Goal: Find specific page/section: Find specific page/section

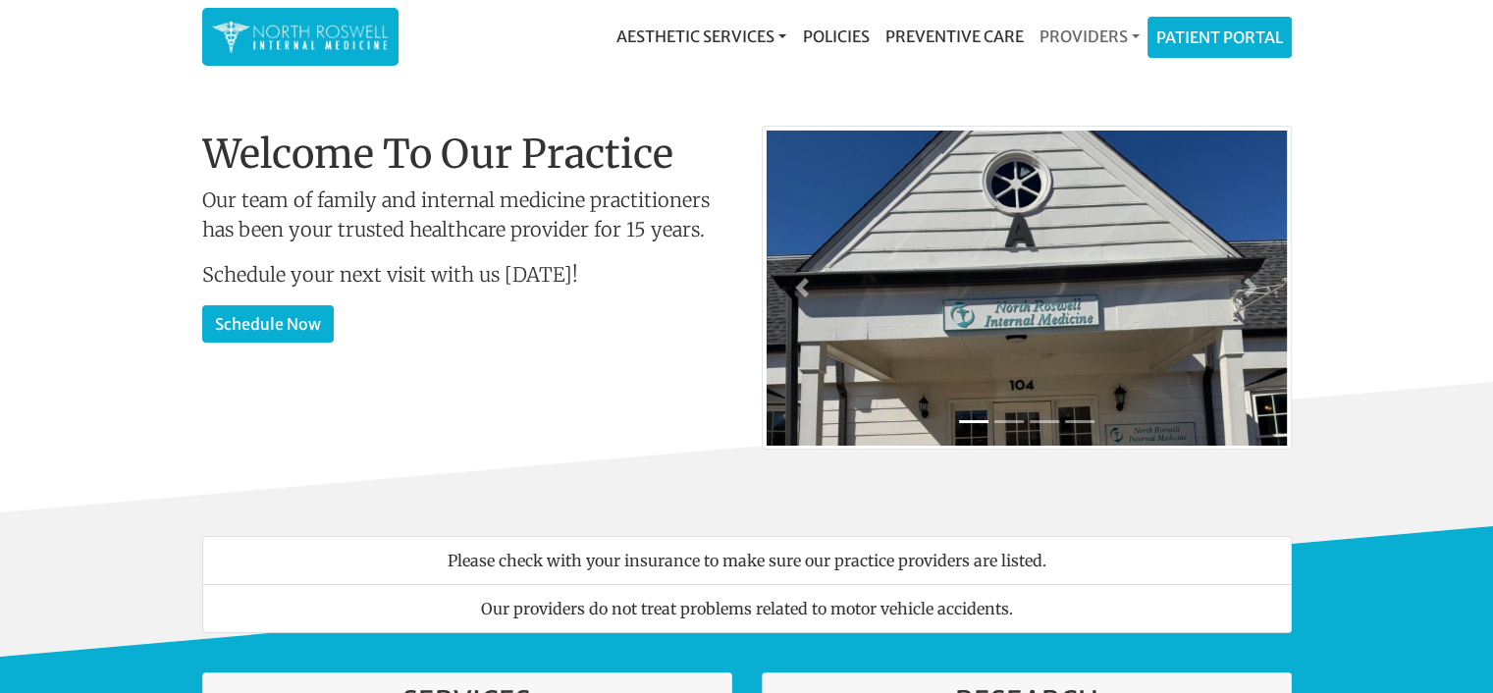
click at [1115, 45] on link "Providers" at bounding box center [1089, 36] width 116 height 39
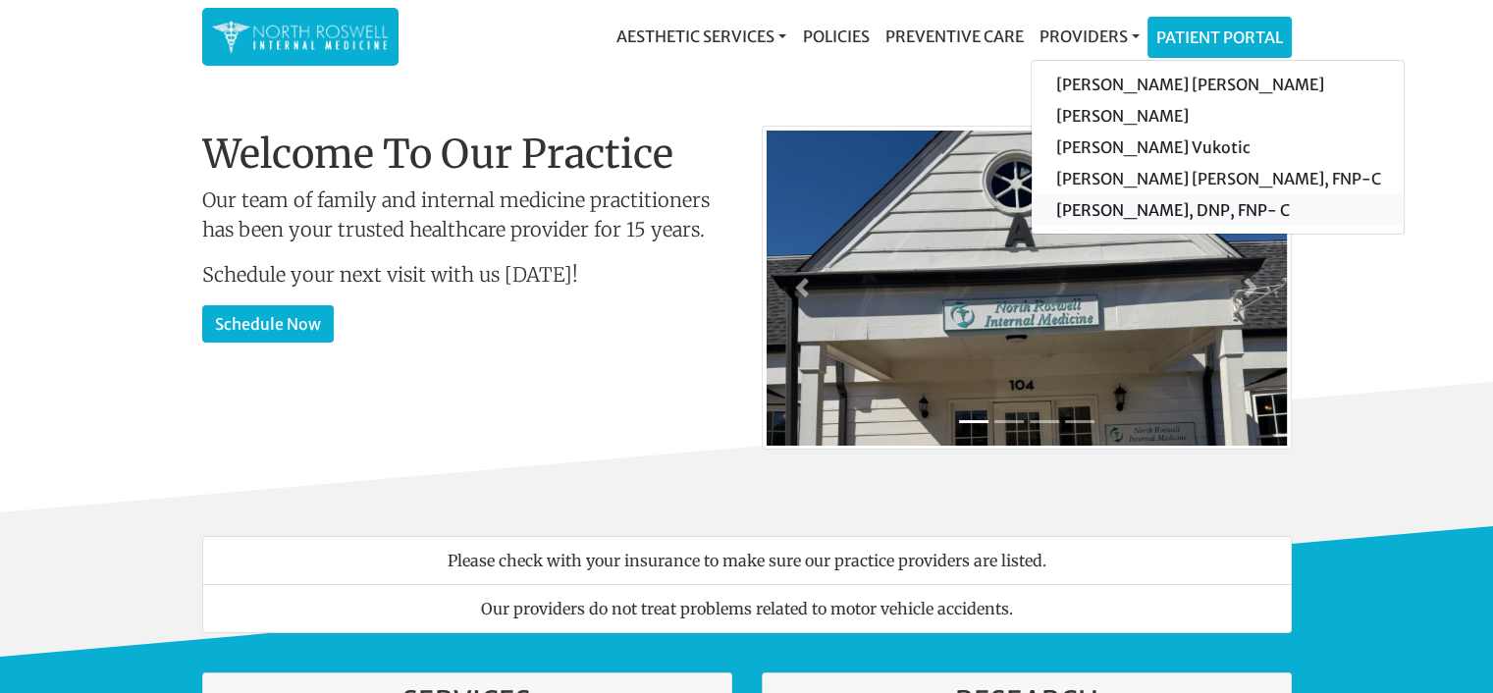
click at [1095, 200] on link "[PERSON_NAME], DNP, FNP- C" at bounding box center [1218, 209] width 372 height 31
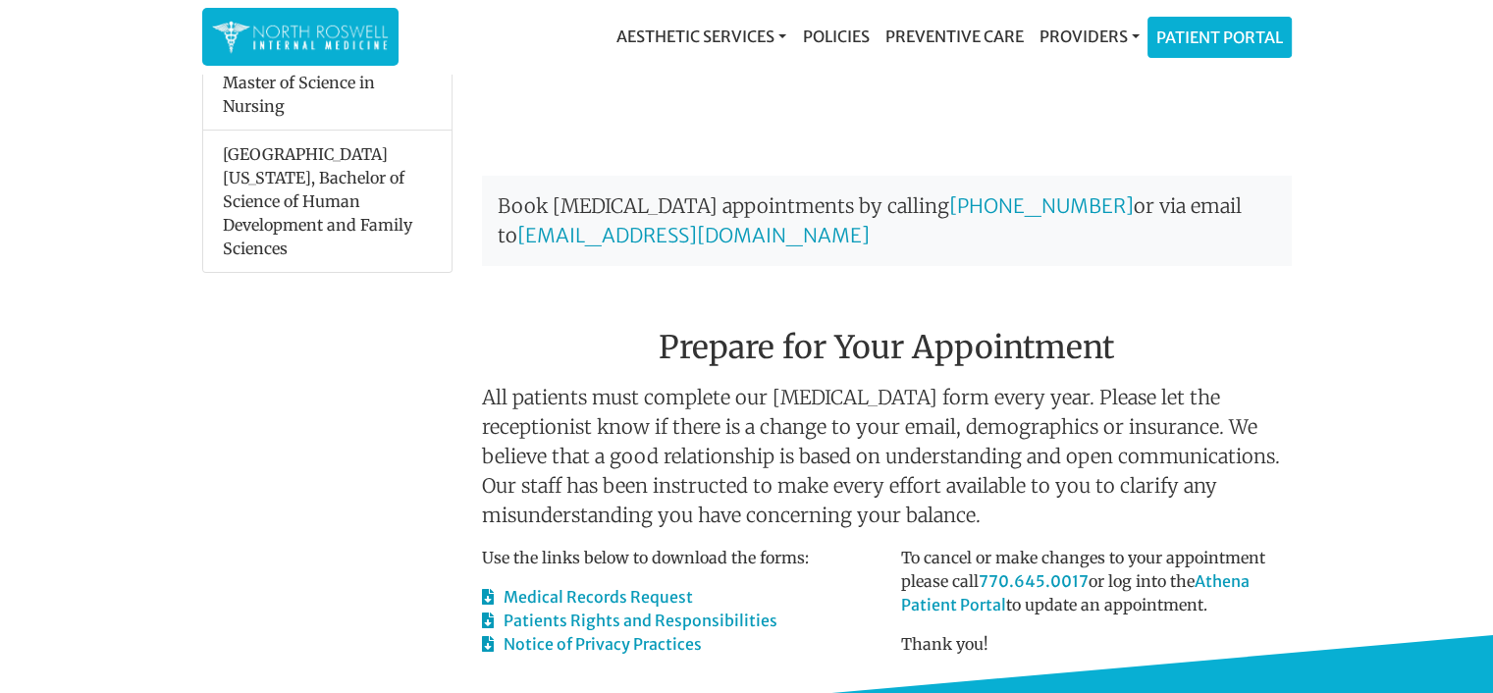
scroll to position [1170, 0]
